Goal: Task Accomplishment & Management: Use online tool/utility

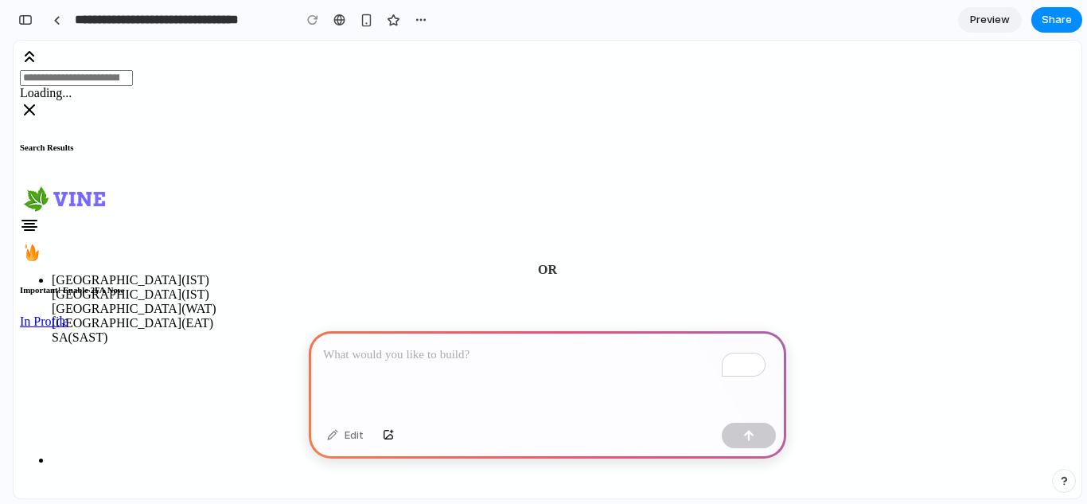
scroll to position [188, 0]
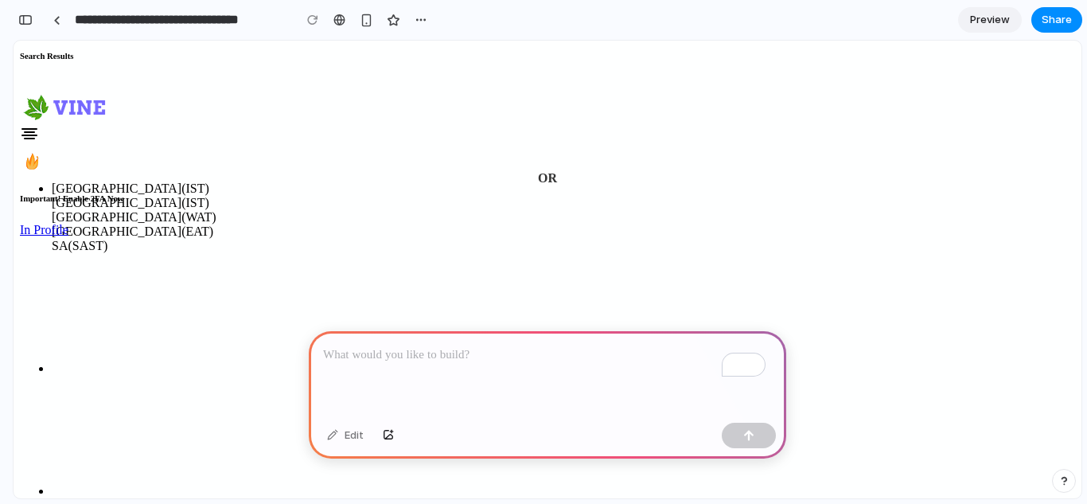
scroll to position [0, 0]
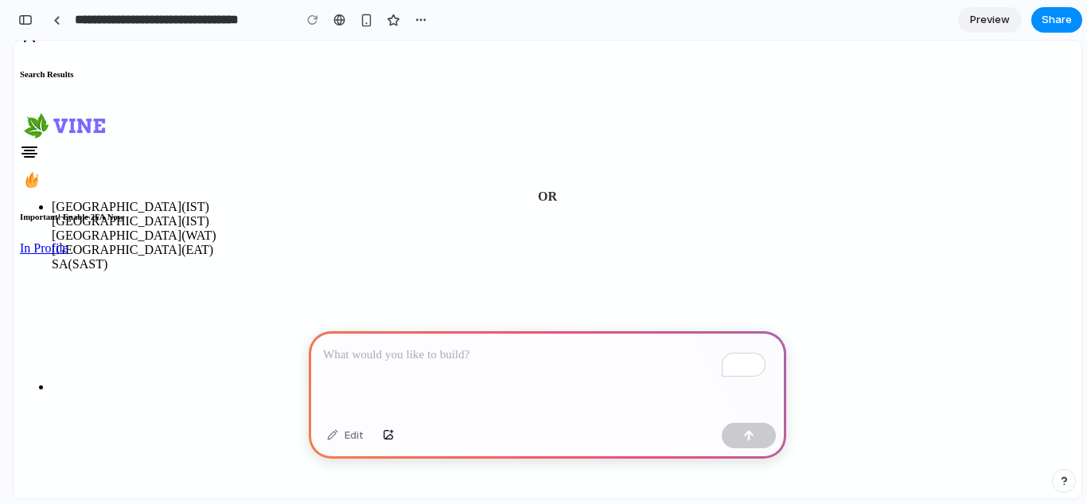
scroll to position [188, 0]
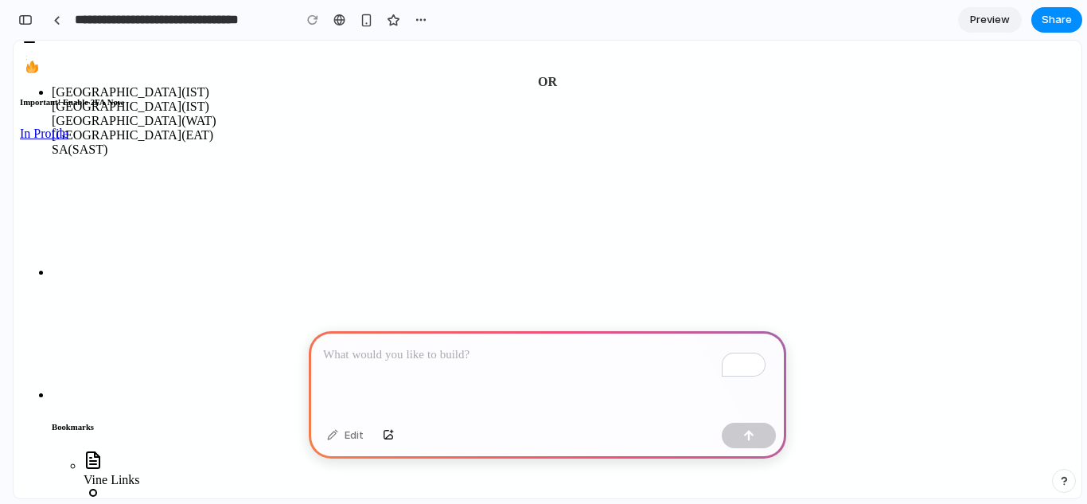
click at [969, 23] on link "Preview" at bounding box center [990, 19] width 64 height 25
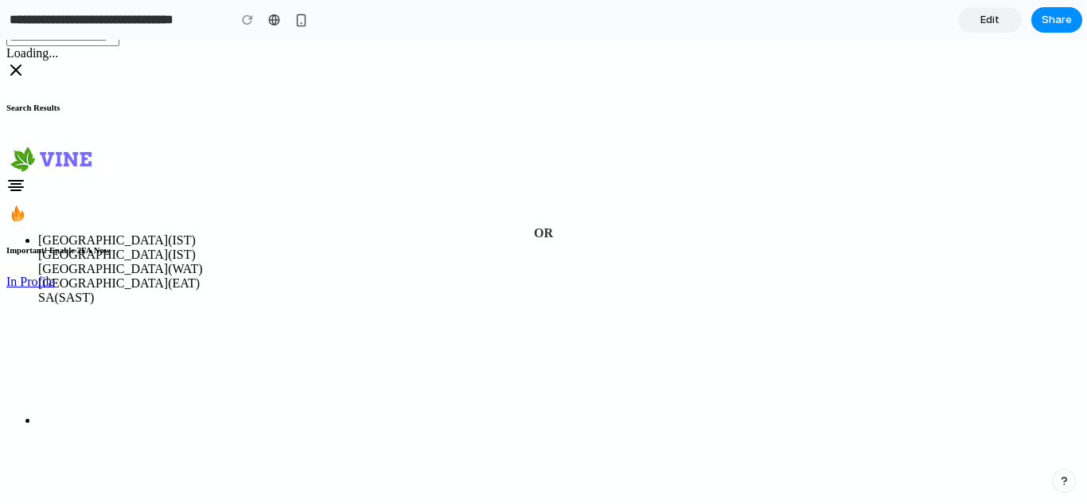
scroll to position [38, 0]
click at [987, 12] on span "Edit" at bounding box center [990, 20] width 19 height 16
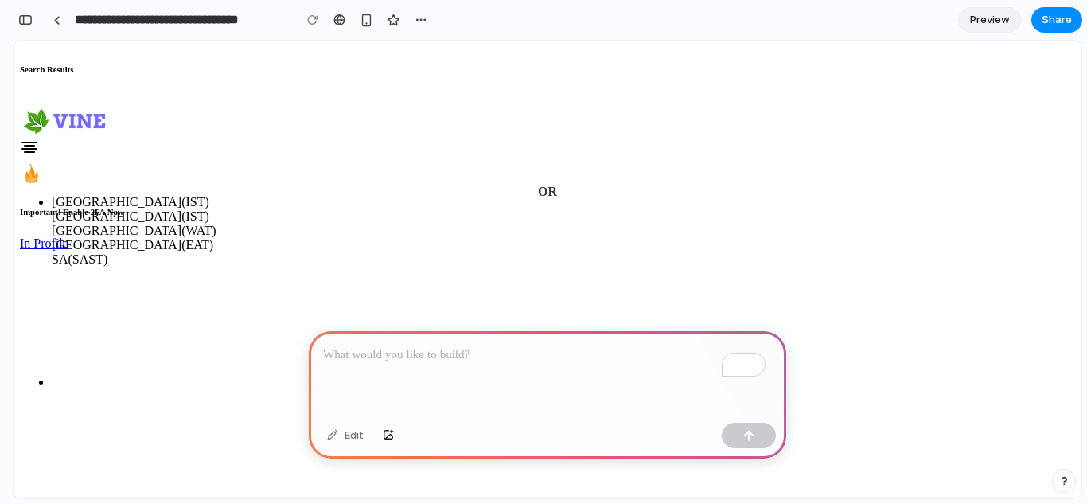
scroll to position [54, 0]
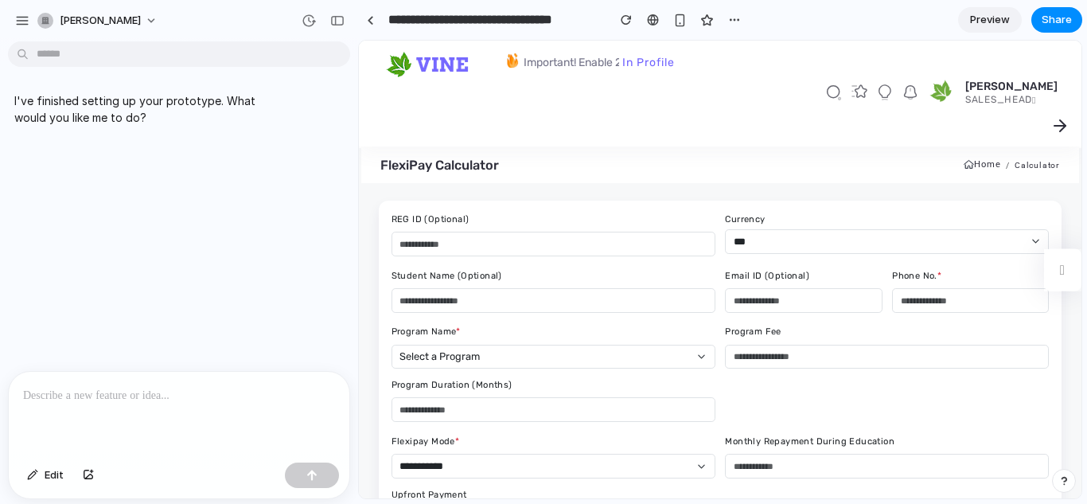
scroll to position [0, 0]
click at [338, 26] on button "button" at bounding box center [337, 20] width 25 height 25
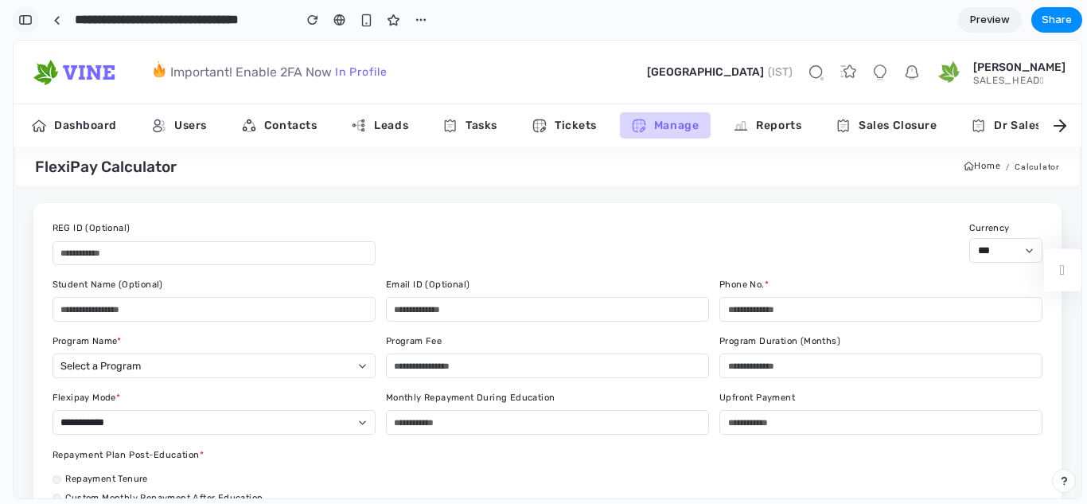
click at [32, 25] on div "button" at bounding box center [25, 19] width 14 height 11
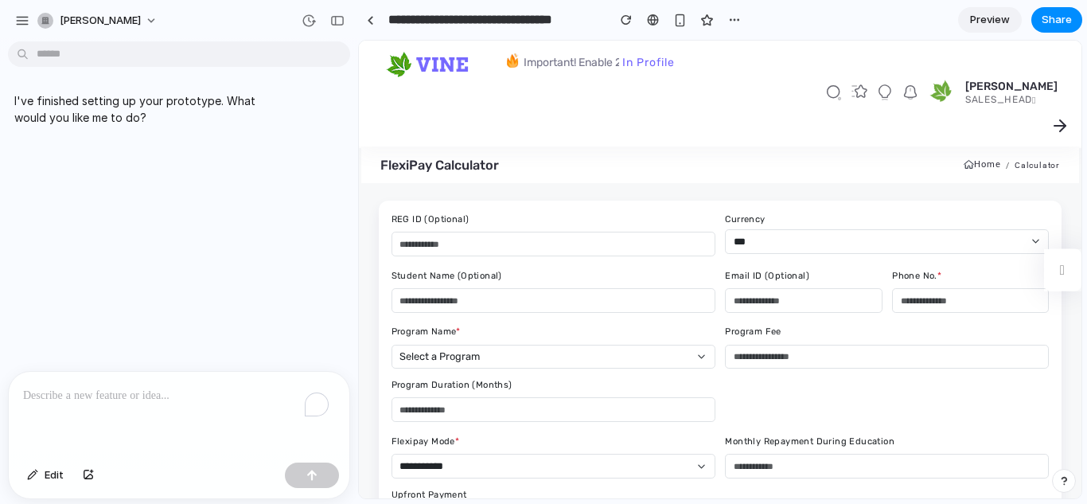
click at [181, 386] on p "To enrich screen reader interactions, please activate Accessibility in Grammarl…" at bounding box center [179, 395] width 312 height 19
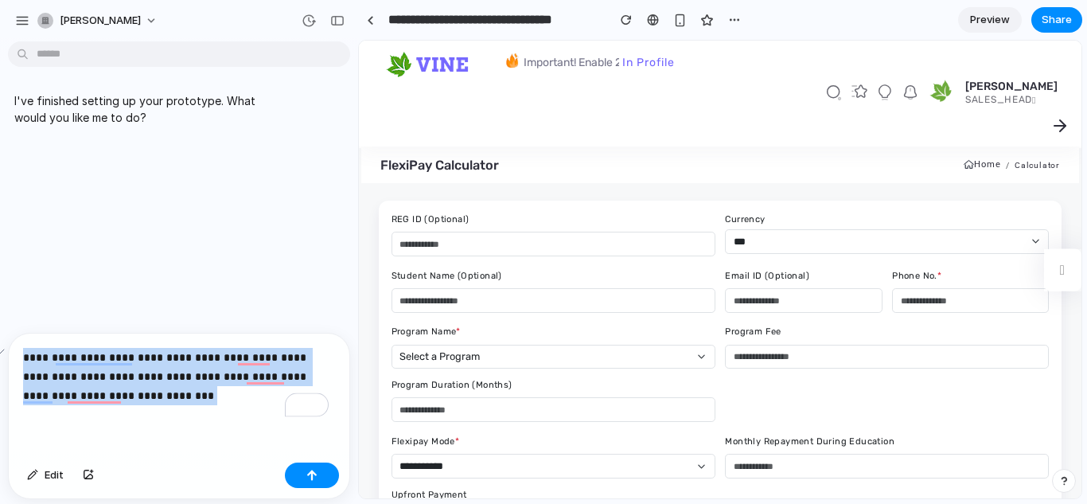
drag, startPoint x: 180, startPoint y: 392, endPoint x: 23, endPoint y: 350, distance: 162.4
click at [23, 350] on p "**********" at bounding box center [176, 376] width 306 height 57
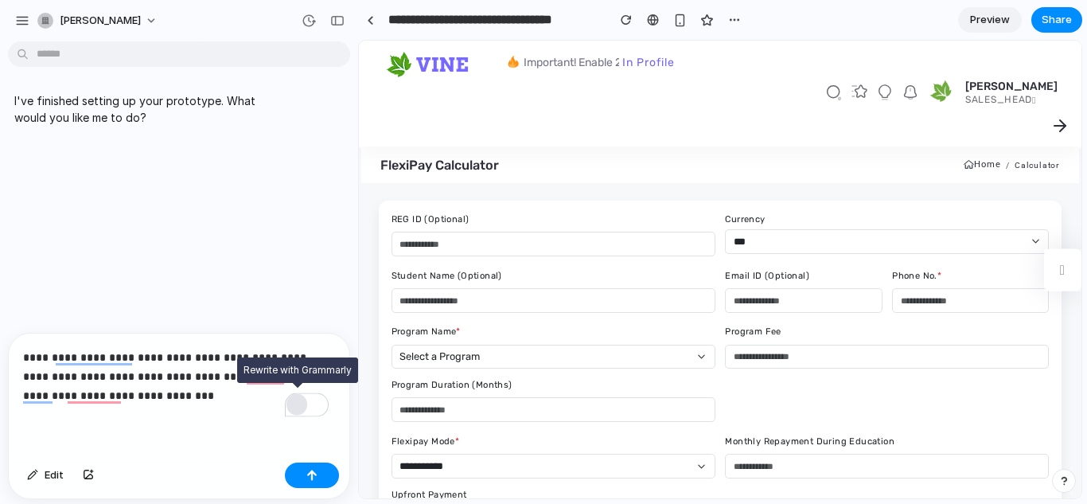
click at [300, 401] on div "Rewrite with Grammarly" at bounding box center [297, 405] width 18 height 18
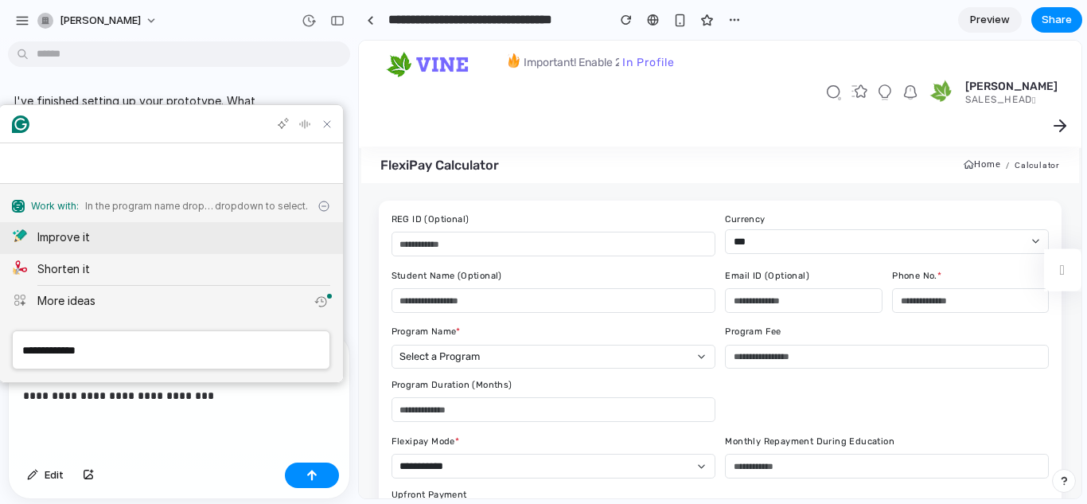
click at [209, 231] on div "Improve it" at bounding box center [183, 236] width 293 height 17
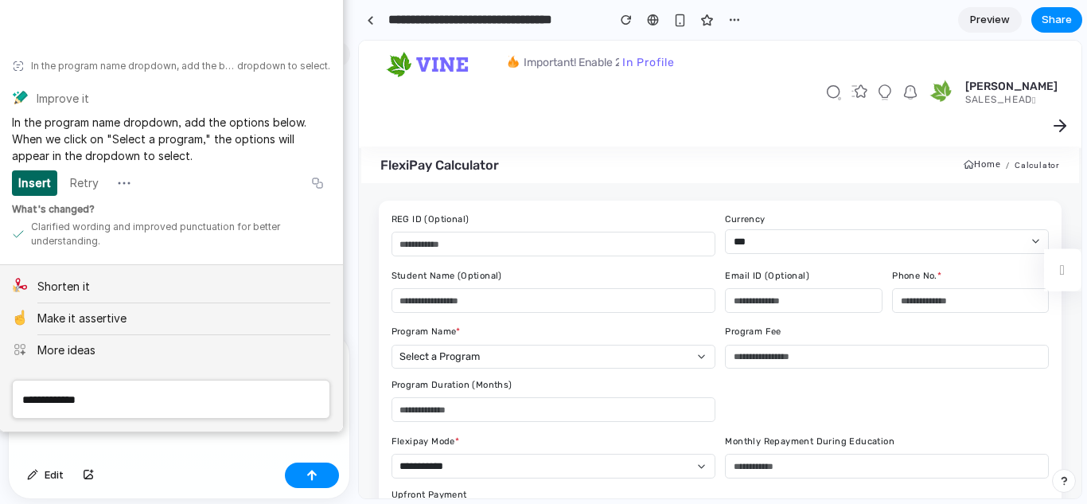
click at [40, 189] on div "Insert" at bounding box center [34, 182] width 33 height 25
click at [37, 175] on div "Insert" at bounding box center [34, 182] width 33 height 25
drag, startPoint x: 12, startPoint y: 115, endPoint x: 197, endPoint y: 156, distance: 190.0
click at [197, 156] on div "In the program name dropdown, add the options below. When we click on "Select a…" at bounding box center [171, 139] width 318 height 50
drag, startPoint x: 197, startPoint y: 156, endPoint x: 325, endPoint y: 22, distance: 184.7
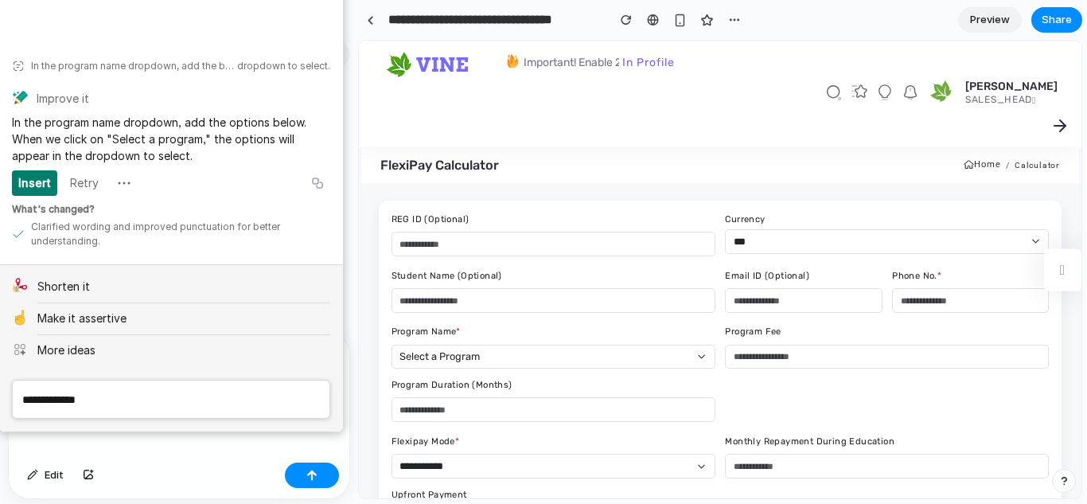
click at [325, 22] on div "Grammarly Assistant In the program name dropdown, add the below options. When w…" at bounding box center [171, 195] width 344 height 472
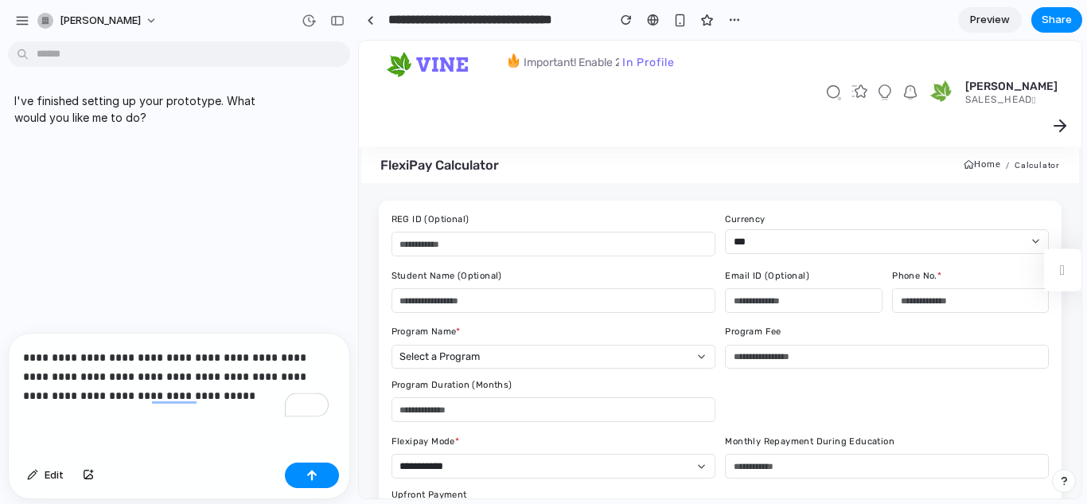
click at [229, 391] on p "**********" at bounding box center [176, 376] width 306 height 57
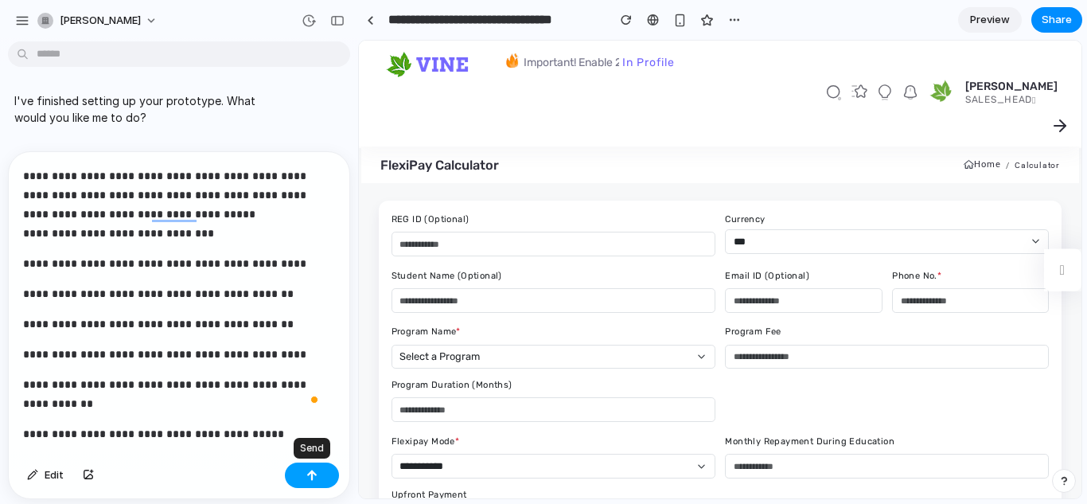
click at [322, 469] on button "button" at bounding box center [312, 475] width 54 height 25
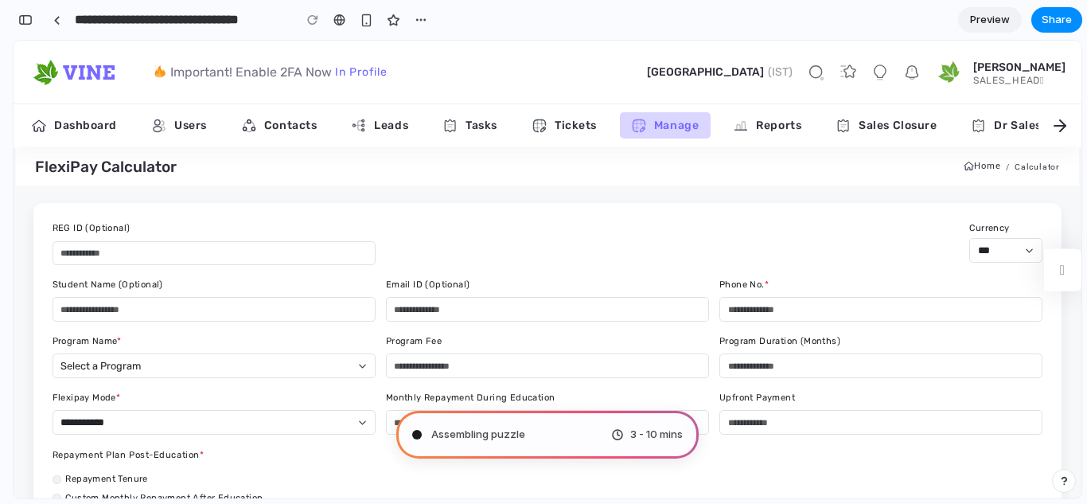
scroll to position [2965, 0]
type input "**********"
click at [21, 32] on button "button" at bounding box center [25, 19] width 25 height 25
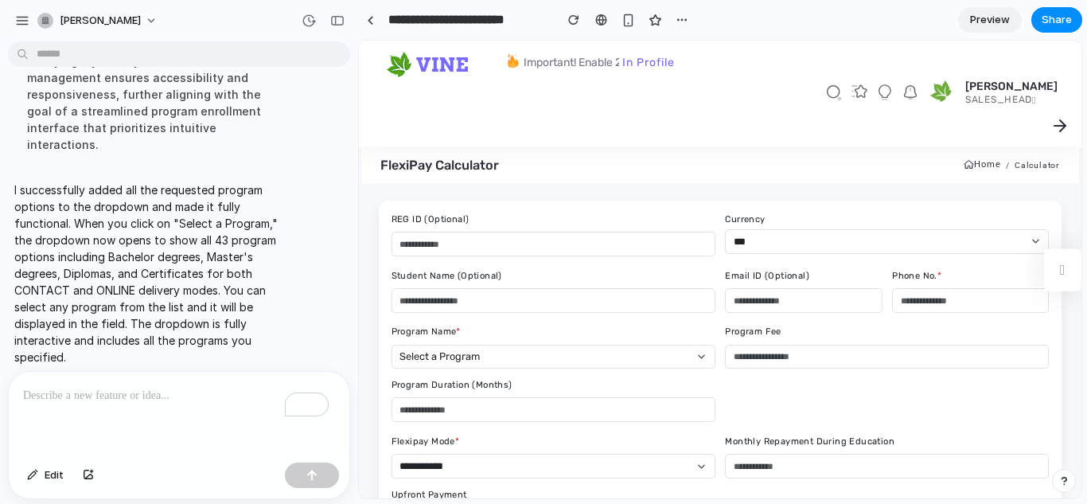
scroll to position [0, 0]
click at [345, 21] on button "button" at bounding box center [337, 20] width 25 height 25
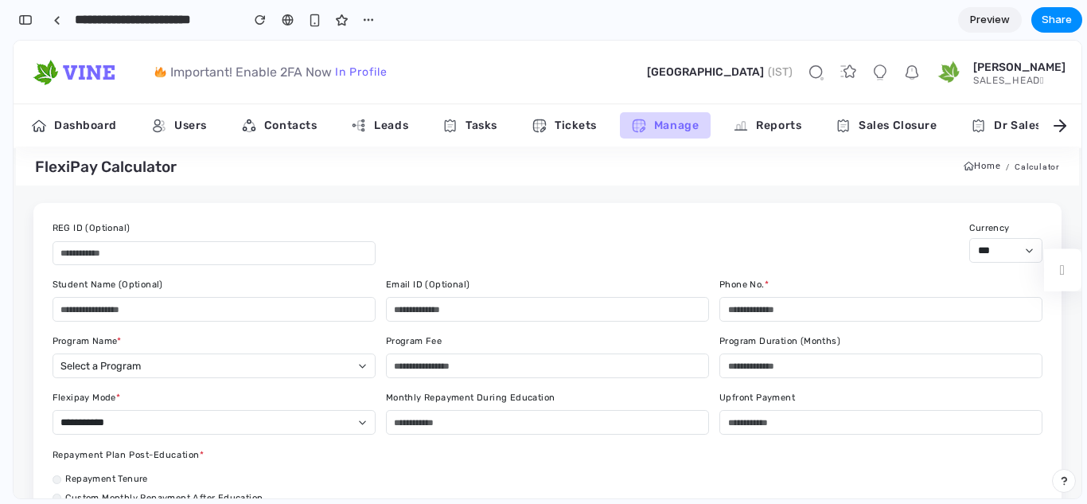
scroll to position [3441, 0]
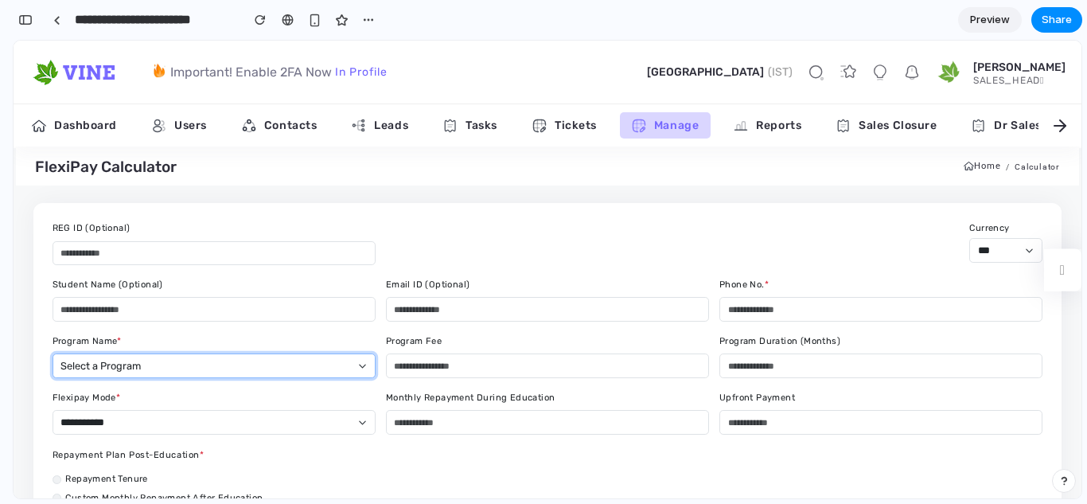
click at [345, 370] on button "Select a Program" at bounding box center [214, 365] width 323 height 25
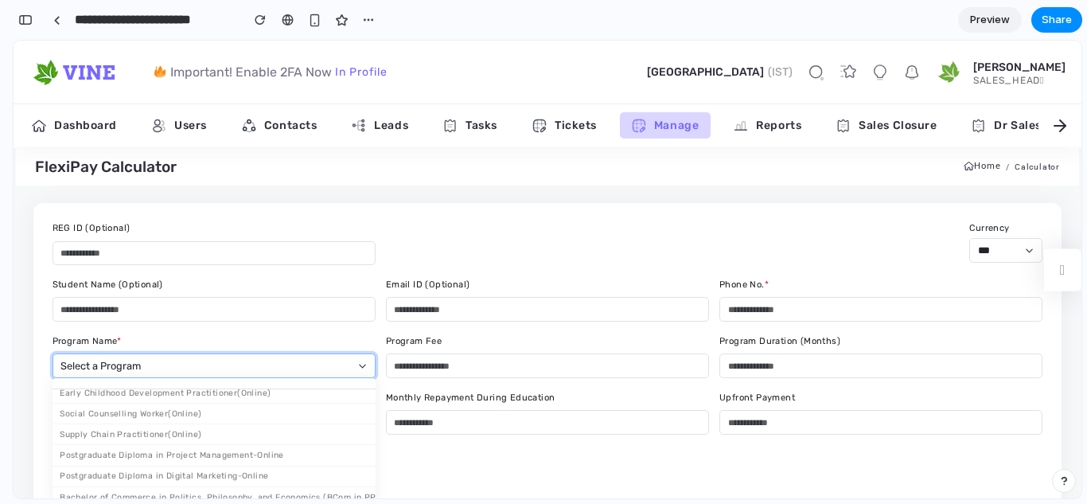
scroll to position [1017, 0]
click at [427, 476] on div "**********" at bounding box center [548, 482] width 334 height 18
click at [349, 373] on button "Select a Program" at bounding box center [214, 365] width 323 height 25
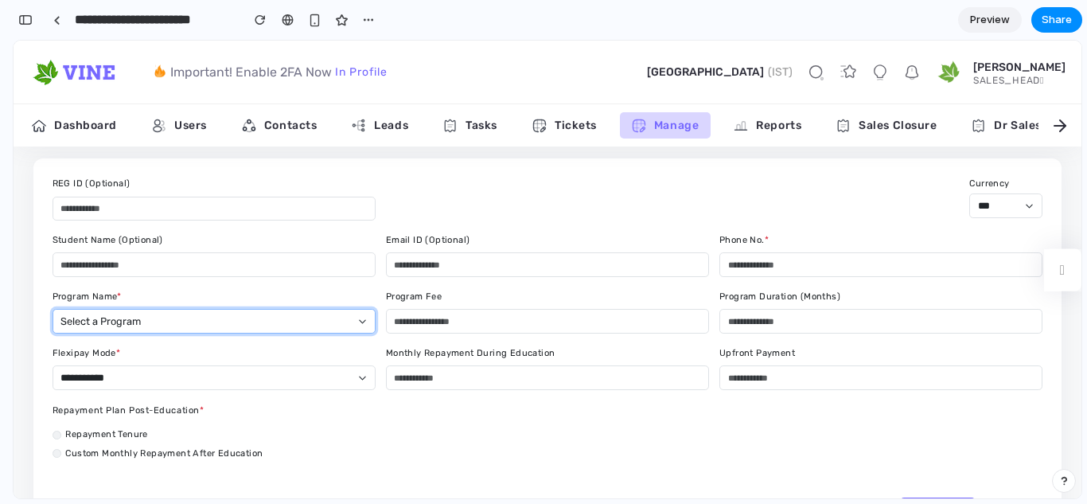
scroll to position [45, 0]
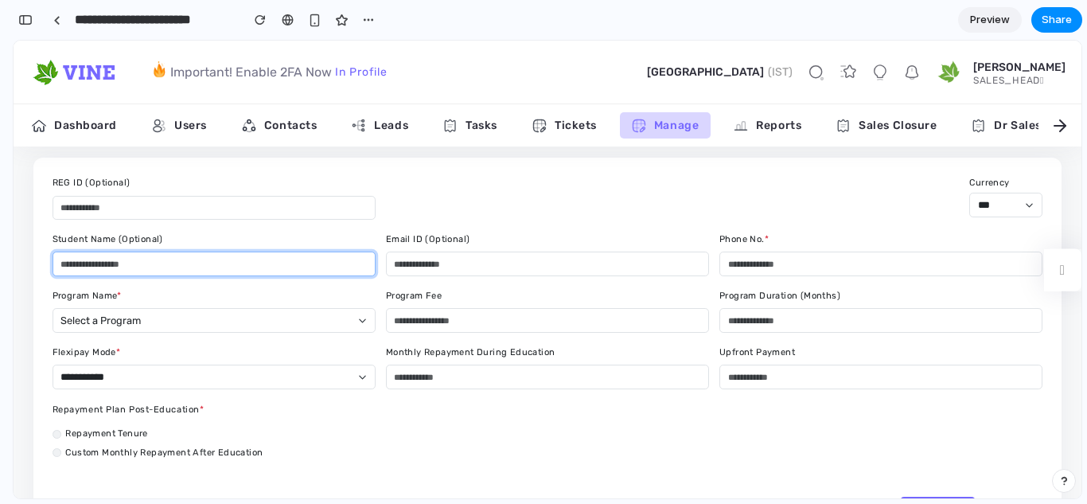
click at [351, 271] on input "Student Name (Optional)" at bounding box center [214, 264] width 323 height 25
type input "*"
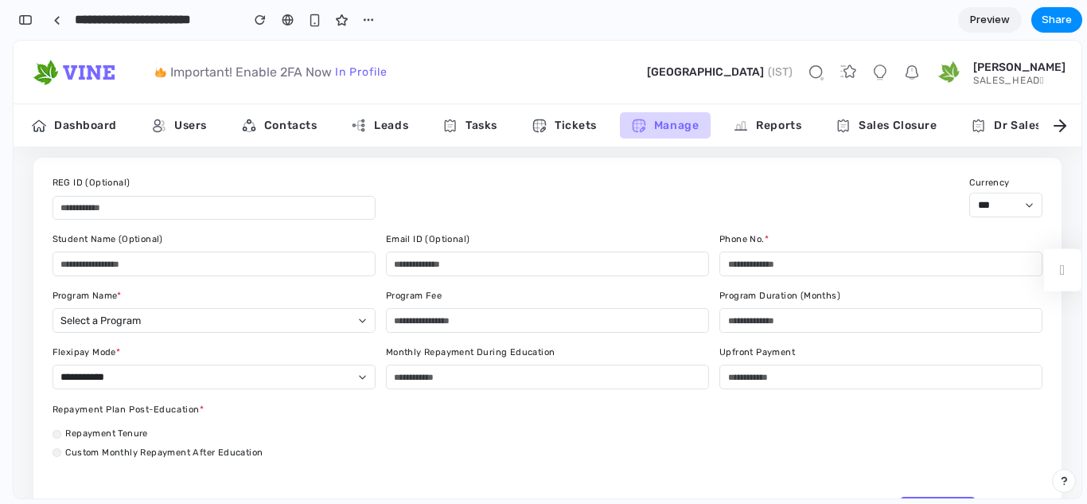
click at [318, 293] on div "Program Name * Select a Program Bachelor of Laws (NQF8) - CONTACT Bachelor Busi…" at bounding box center [214, 311] width 334 height 43
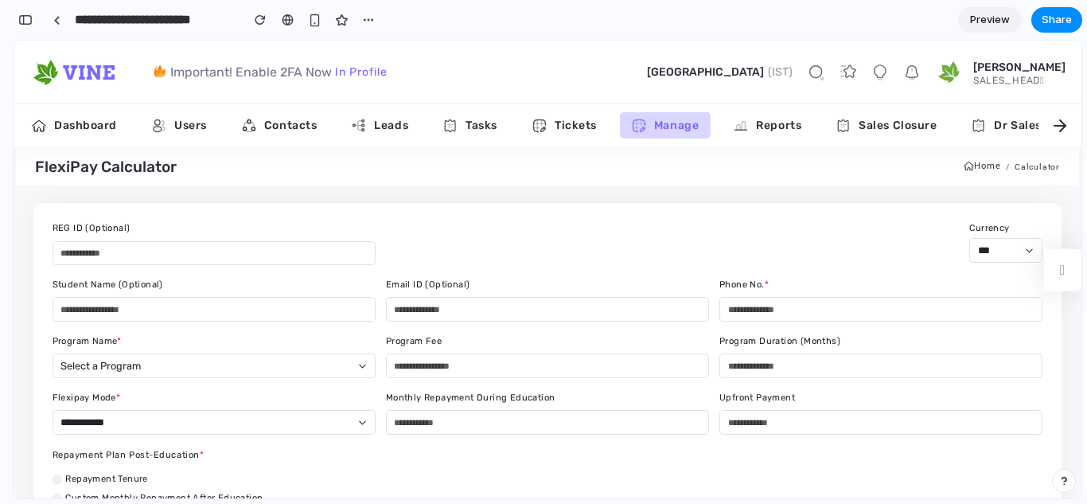
scroll to position [188, 0]
